Goal: Information Seeking & Learning: Learn about a topic

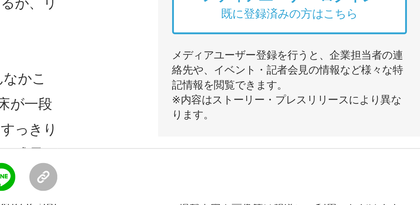
scroll to position [128, 0]
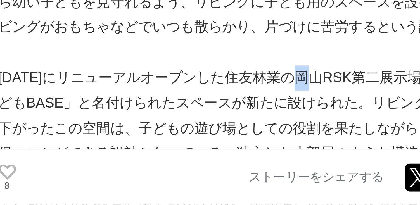
click at [156, 158] on p at bounding box center [151, 157] width 179 height 8
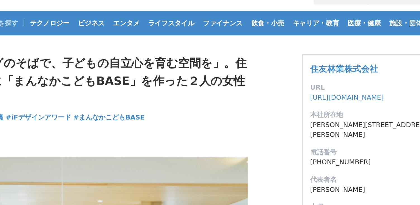
scroll to position [12, 0]
